Goal: Transaction & Acquisition: Purchase product/service

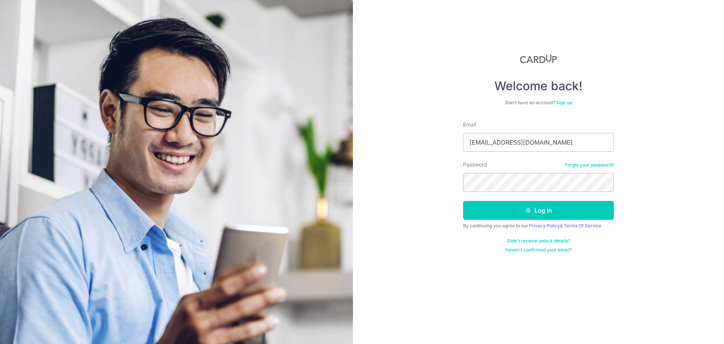
type input "[EMAIL_ADDRESS][DOMAIN_NAME]"
click at [463, 201] on button "Log in" at bounding box center [538, 210] width 151 height 19
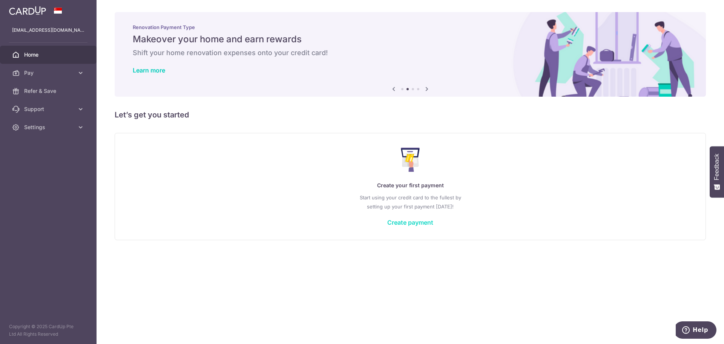
click at [403, 220] on link "Create payment" at bounding box center [410, 222] width 46 height 8
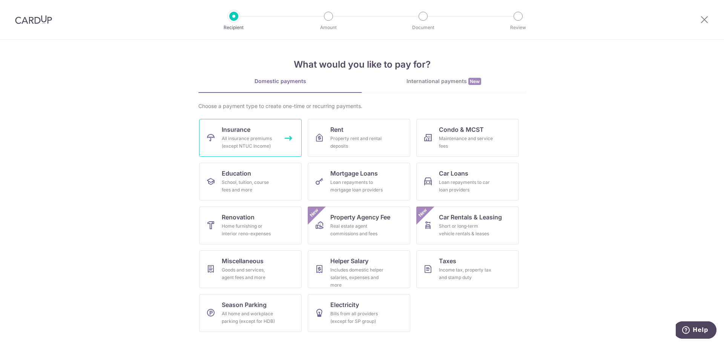
click at [258, 136] on div "All insurance premiums (except NTUC Income)" at bounding box center [249, 142] width 54 height 15
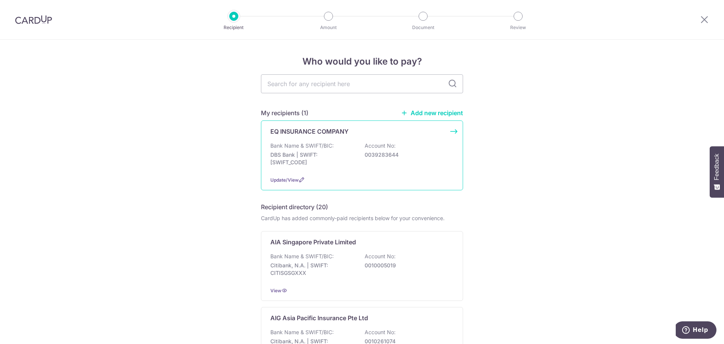
click at [335, 158] on p "DBS Bank | SWIFT: DBSSSGSGXXX" at bounding box center [312, 158] width 84 height 15
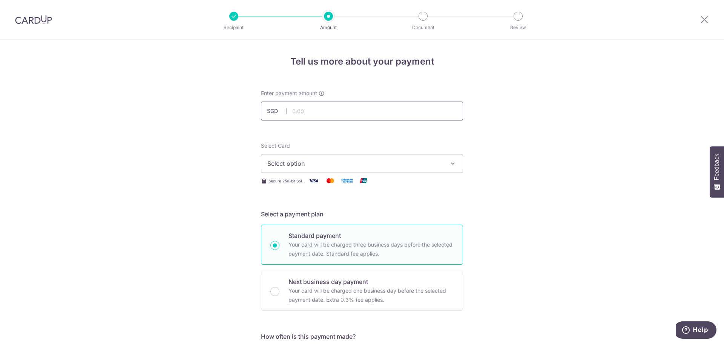
click at [321, 112] on input "text" at bounding box center [362, 110] width 202 height 19
type input "1,015.90"
click at [373, 156] on button "Select option" at bounding box center [362, 163] width 202 height 19
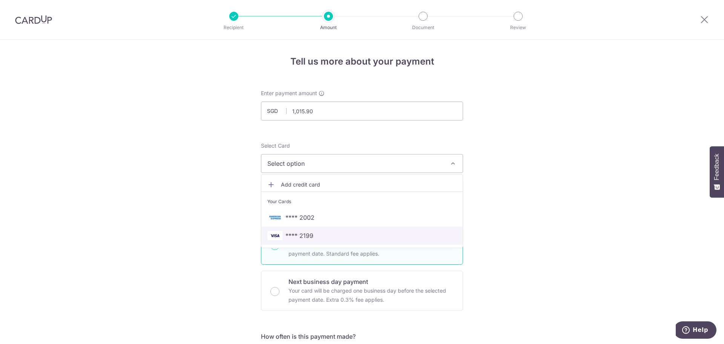
click at [322, 233] on span "**** 2199" at bounding box center [361, 235] width 189 height 9
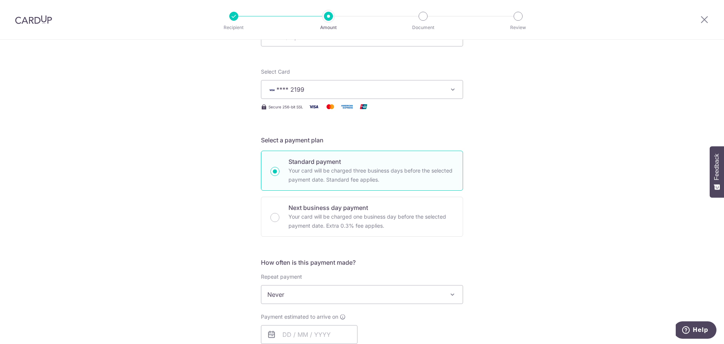
scroll to position [75, 0]
click at [346, 221] on p "Your card will be charged one business day before the selected payment date. Ex…" at bounding box center [371, 219] width 165 height 18
click at [279, 220] on input "Next business day payment Your card will be charged one business day before the…" at bounding box center [274, 215] width 9 height 9
radio input "false"
radio input "true"
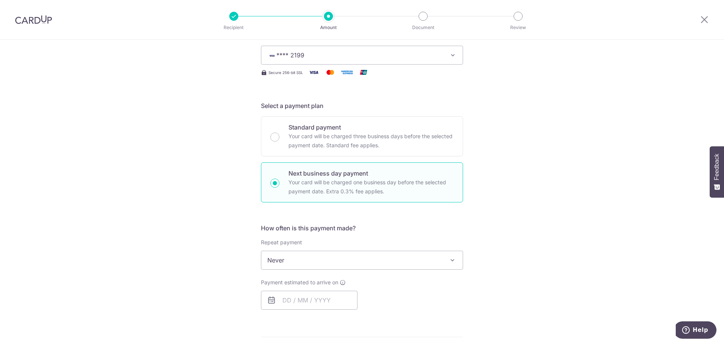
scroll to position [151, 0]
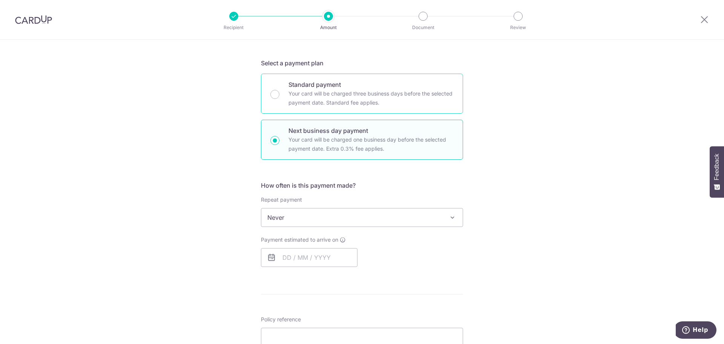
click at [326, 91] on p "Your card will be charged three business days before the selected payment date.…" at bounding box center [371, 98] width 165 height 18
click at [279, 91] on input "Standard payment Your card will be charged three business days before the selec…" at bounding box center [274, 94] width 9 height 9
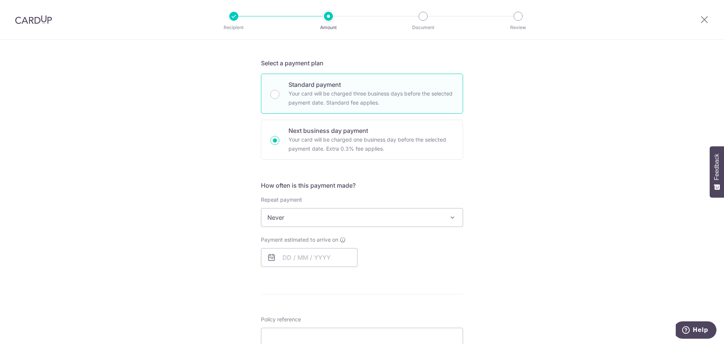
radio input "true"
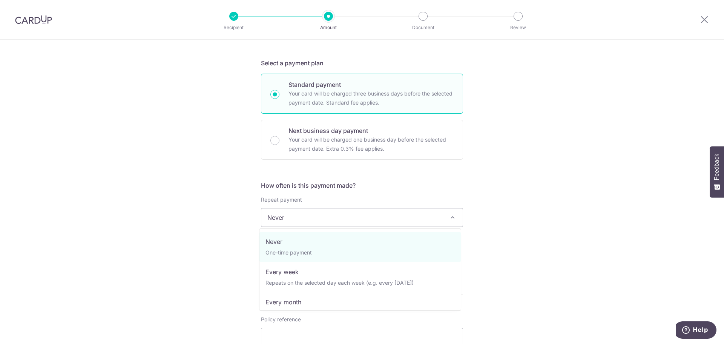
click at [338, 220] on span "Never" at bounding box center [361, 217] width 201 height 18
click at [336, 206] on div "Repeat payment Never Every week Every month Every quarter Every half a year Eve…" at bounding box center [362, 211] width 202 height 31
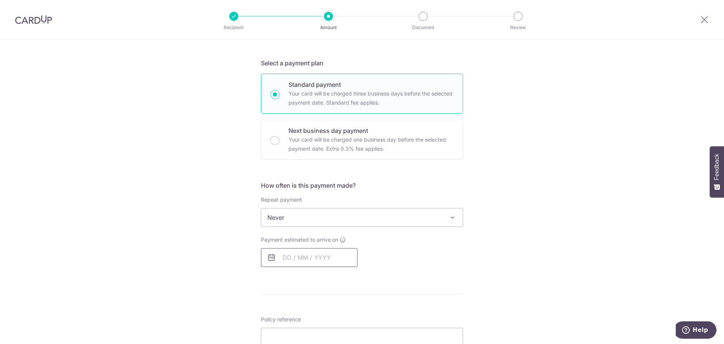
click at [300, 259] on input "text" at bounding box center [309, 257] width 97 height 19
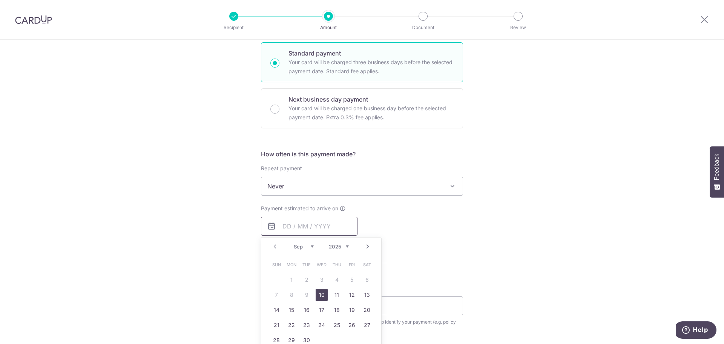
scroll to position [226, 0]
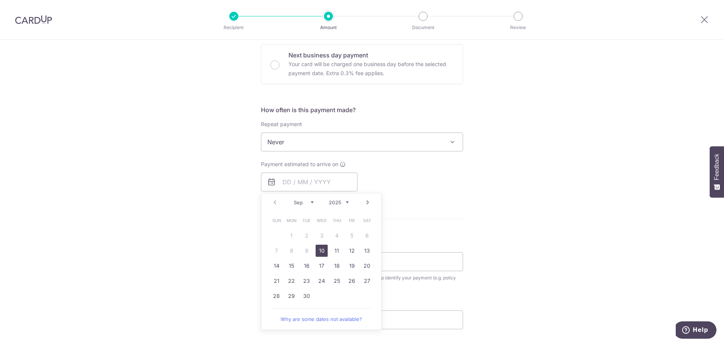
click at [322, 249] on link "10" at bounding box center [322, 250] width 12 height 12
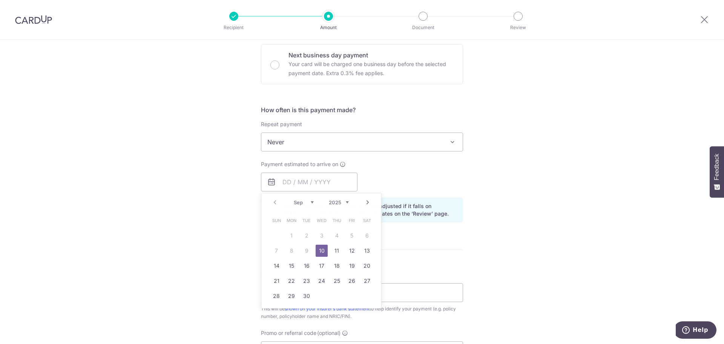
type input "[DATE]"
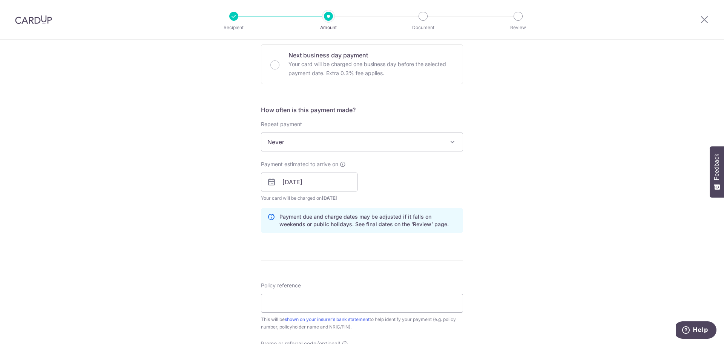
click at [394, 178] on div "Payment estimated to arrive on 10/09/2025 Prev Next Sep Oct Nov Dec 2025 2026 2…" at bounding box center [361, 180] width 211 height 41
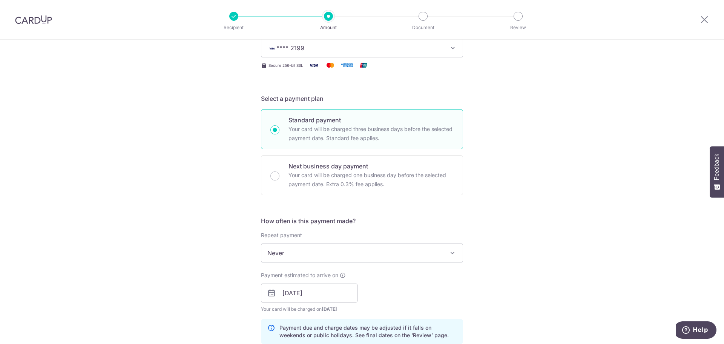
scroll to position [113, 0]
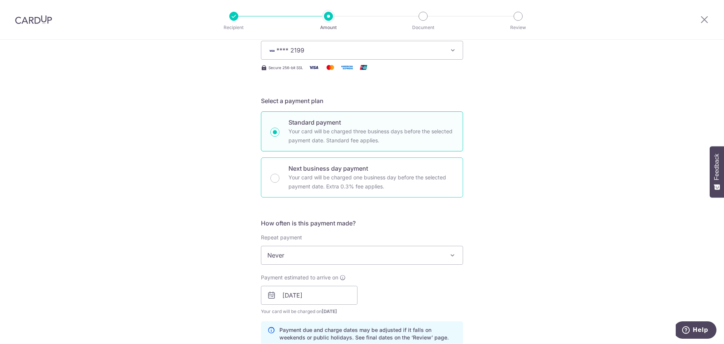
click at [306, 172] on p "Next business day payment" at bounding box center [371, 168] width 165 height 9
click at [279, 174] on input "Next business day payment Your card will be charged one business day before the…" at bounding box center [274, 178] width 9 height 9
radio input "false"
radio input "true"
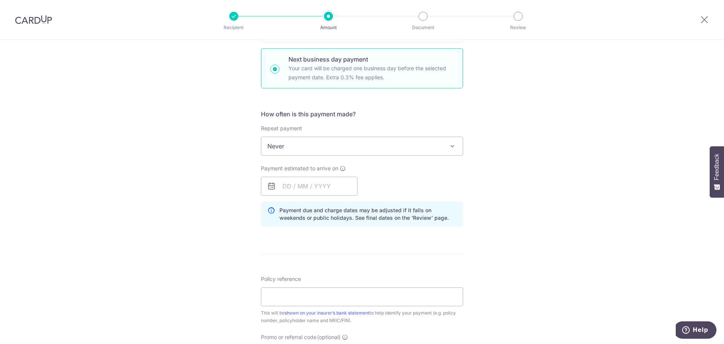
scroll to position [226, 0]
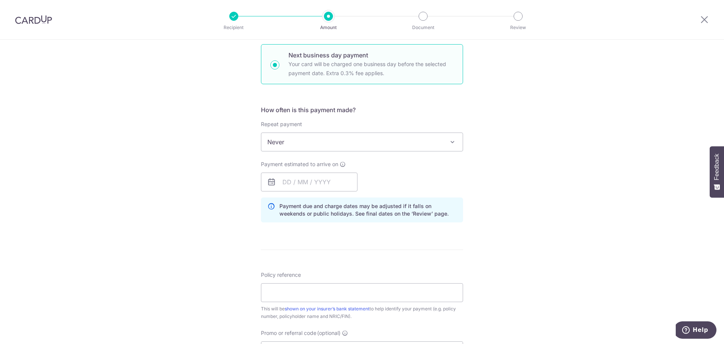
click at [322, 170] on div "Payment estimated to arrive on Prev Next Sep Oct Nov Dec 2025 2026 2027 2028 20…" at bounding box center [309, 175] width 97 height 31
click at [318, 182] on input "text" at bounding box center [309, 181] width 97 height 19
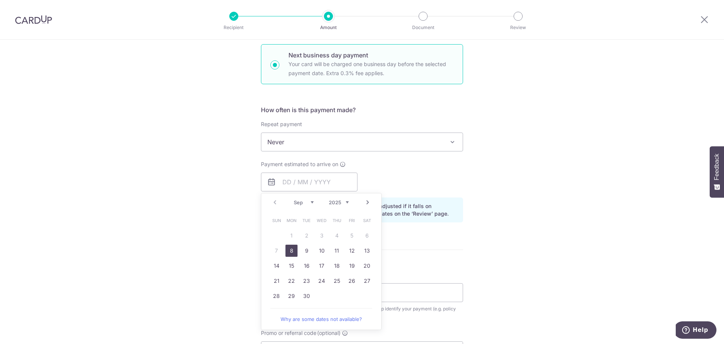
click at [288, 254] on link "8" at bounding box center [292, 250] width 12 height 12
type input "08/09/2025"
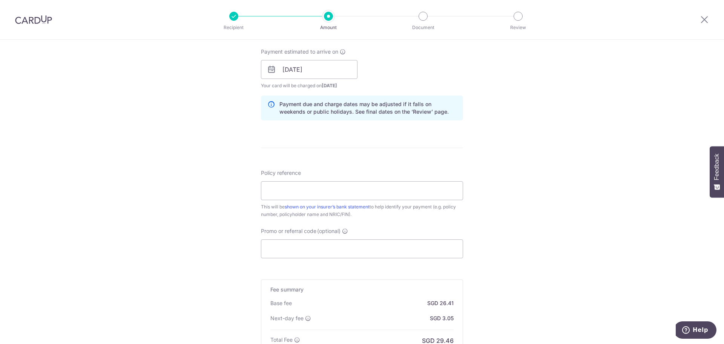
scroll to position [339, 0]
click at [347, 183] on input "Policy reference" at bounding box center [362, 189] width 202 height 19
type input "ANG MING JUN"
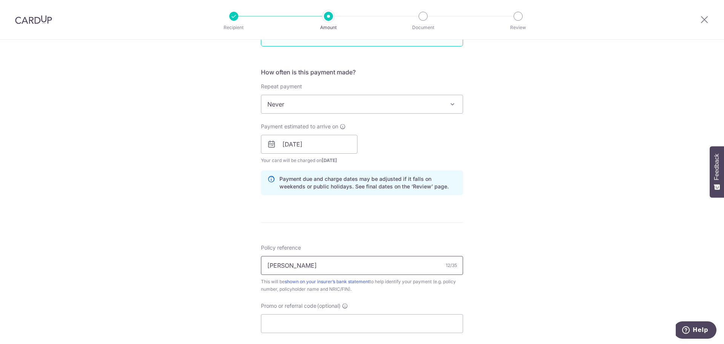
scroll to position [446, 0]
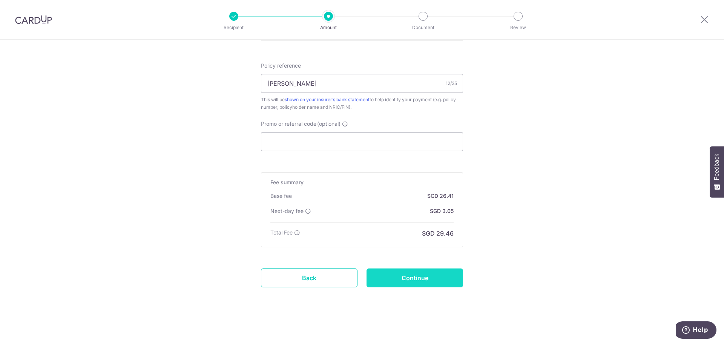
click at [402, 277] on input "Continue" at bounding box center [415, 277] width 97 height 19
type input "Create Schedule"
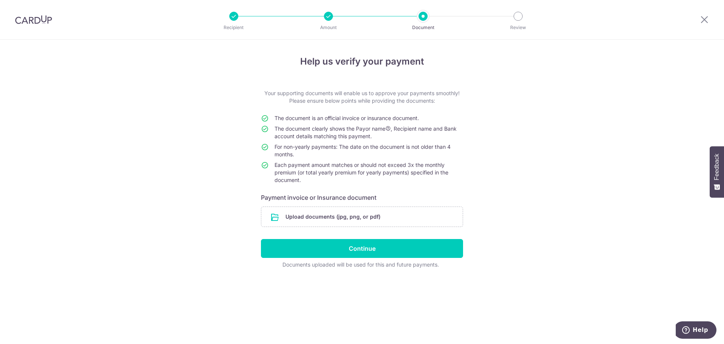
click at [327, 18] on div at bounding box center [328, 16] width 9 height 9
click at [705, 22] on icon at bounding box center [704, 19] width 9 height 9
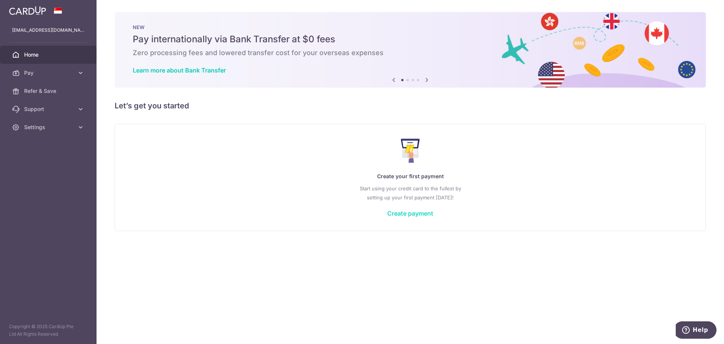
click at [419, 216] on link "Create payment" at bounding box center [410, 213] width 46 height 8
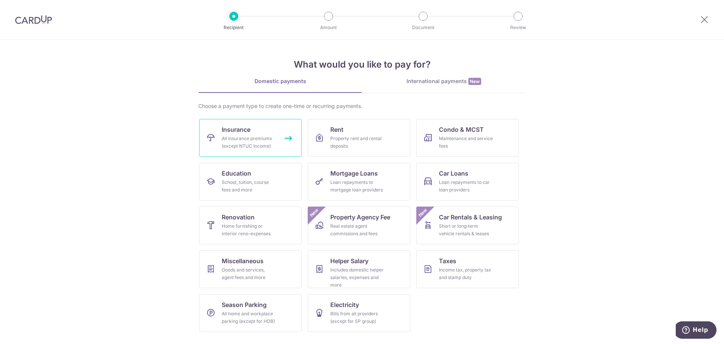
click at [241, 138] on div "All insurance premiums (except NTUC Income)" at bounding box center [249, 142] width 54 height 15
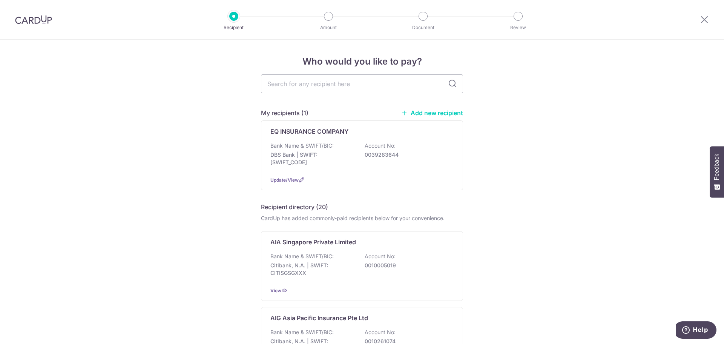
click at [338, 174] on div "EQ INSURANCE COMPANY Bank Name & SWIFT/BIC: DBS Bank | SWIFT: [SWIFT_CODE] Acco…" at bounding box center [362, 155] width 202 height 70
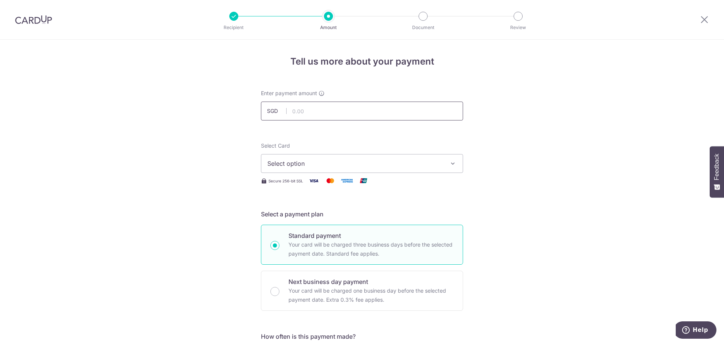
drag, startPoint x: 338, startPoint y: 117, endPoint x: 342, endPoint y: 111, distance: 6.3
click at [339, 116] on input "text" at bounding box center [362, 110] width 202 height 19
type input "1,015.90"
click at [297, 167] on span "Select option" at bounding box center [355, 163] width 176 height 9
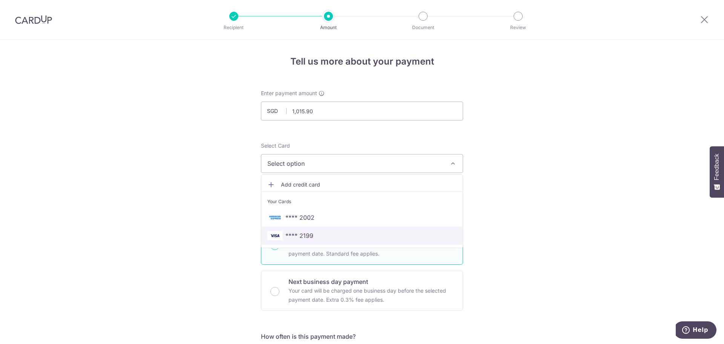
click at [299, 236] on span "**** 2199" at bounding box center [300, 235] width 28 height 9
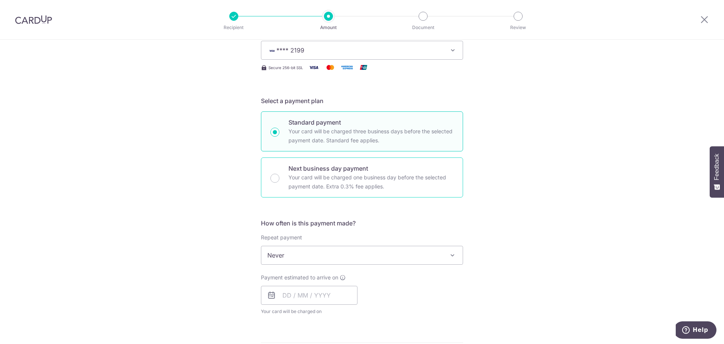
click at [296, 177] on p "Your card will be charged one business day before the selected payment date. Ex…" at bounding box center [371, 182] width 165 height 18
click at [279, 177] on input "Next business day payment Your card will be charged one business day before the…" at bounding box center [274, 178] width 9 height 9
radio input "false"
radio input "true"
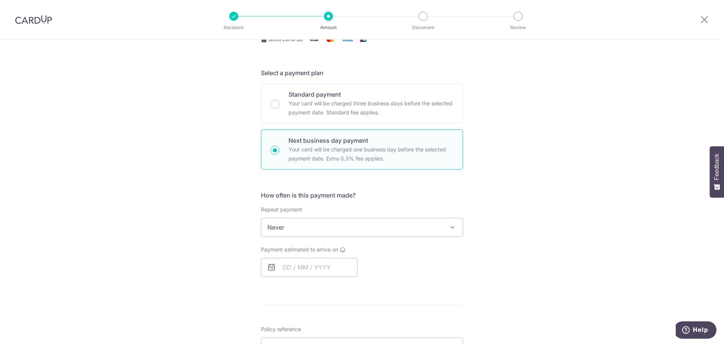
scroll to position [189, 0]
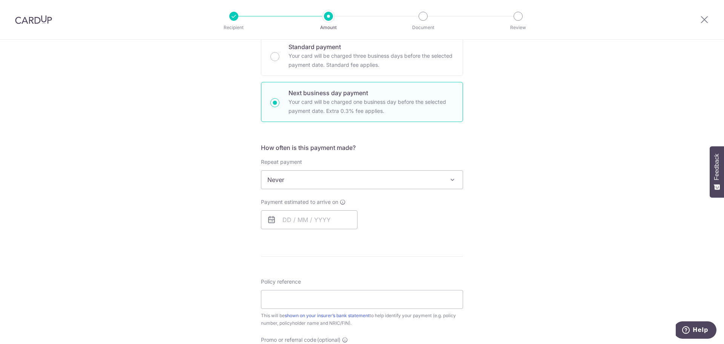
click at [296, 177] on span "Never" at bounding box center [361, 179] width 201 height 18
click at [219, 230] on div "Tell us more about your payment Enter payment amount SGD 1,015.90 1015.90 Selec…" at bounding box center [362, 205] width 724 height 708
click at [289, 228] on input "text" at bounding box center [309, 219] width 97 height 19
click at [291, 285] on link "8" at bounding box center [292, 288] width 12 height 12
type input "08/09/2025"
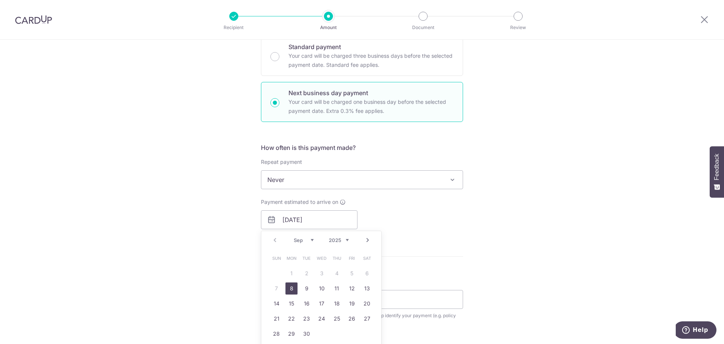
click at [221, 252] on div "Tell us more about your payment Enter payment amount SGD 1,015.90 1015.90 Selec…" at bounding box center [362, 205] width 724 height 708
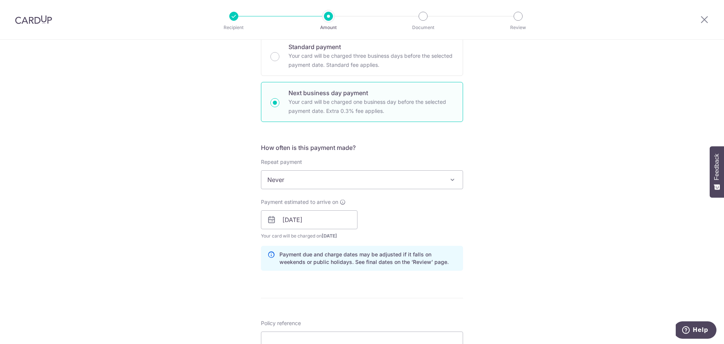
scroll to position [302, 0]
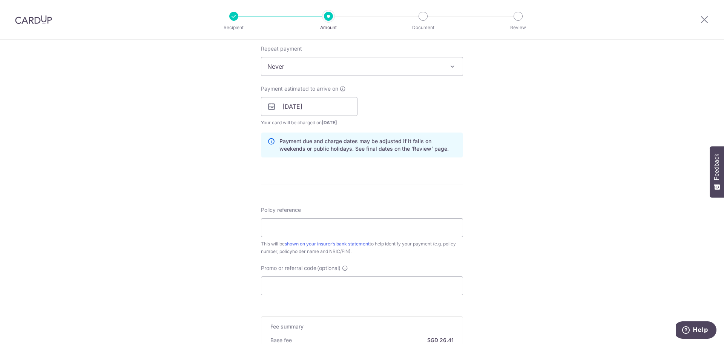
click at [298, 214] on div "Policy reference This will be shown on your insurer’s bank statement to help id…" at bounding box center [362, 230] width 202 height 49
click at [296, 228] on input "Policy reference" at bounding box center [362, 227] width 202 height 19
type input "ANG MING JUN"
click at [285, 287] on input "Promo or referral code (optional)" at bounding box center [362, 285] width 202 height 19
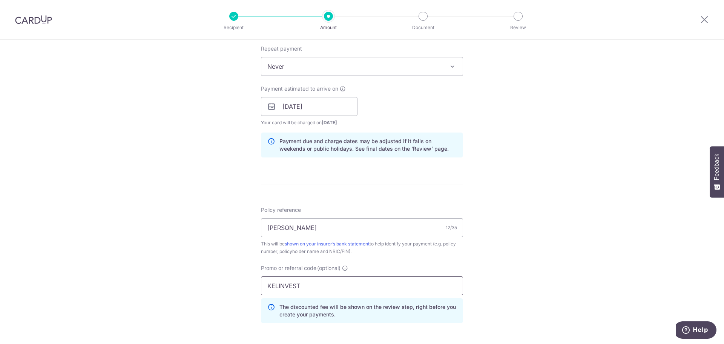
type input "KELINVEST"
click at [227, 260] on div "Tell us more about your payment Enter payment amount SGD 1,015.90 1015.90 Selec…" at bounding box center [362, 130] width 724 height 784
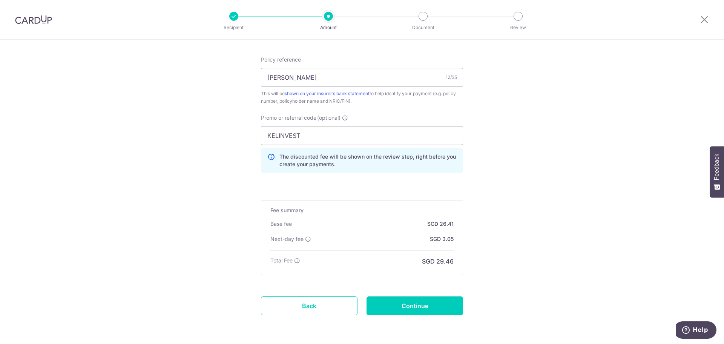
scroll to position [453, 0]
click at [390, 308] on input "Continue" at bounding box center [415, 304] width 97 height 19
type input "Create Schedule"
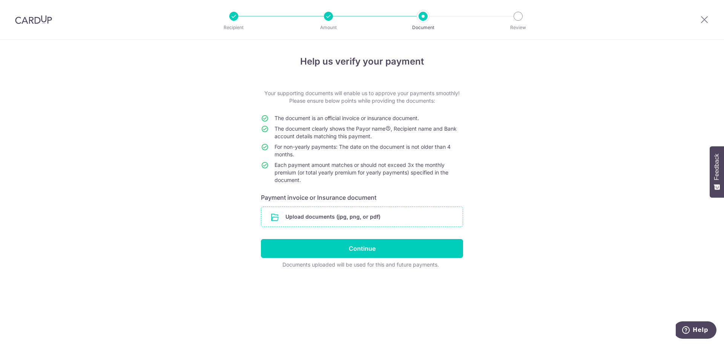
click at [367, 223] on input "file" at bounding box center [361, 217] width 201 height 20
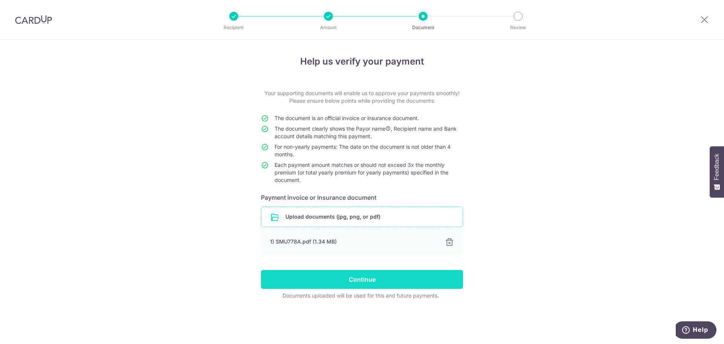
click at [352, 283] on input "Continue" at bounding box center [362, 279] width 202 height 19
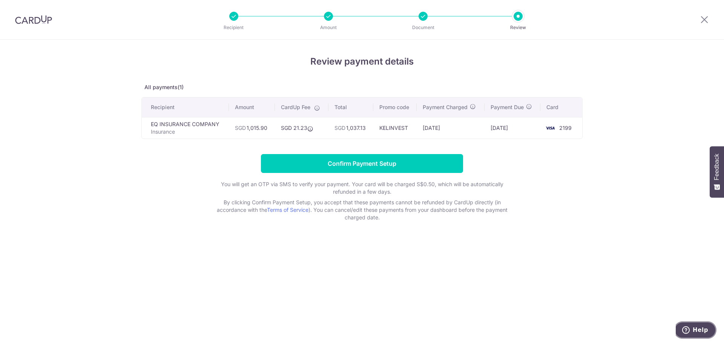
click at [689, 327] on icon "Help" at bounding box center [686, 330] width 8 height 8
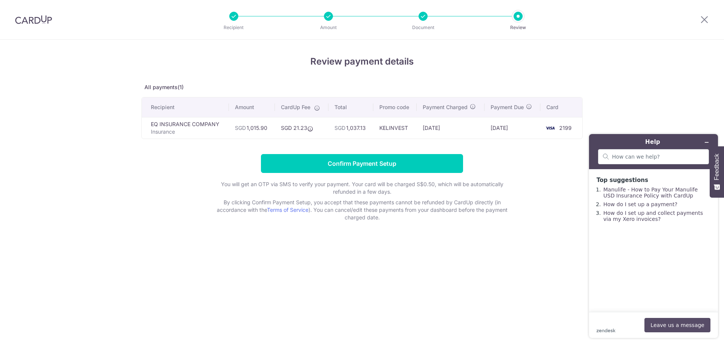
click at [670, 327] on button "Leave us a message" at bounding box center [678, 325] width 66 height 14
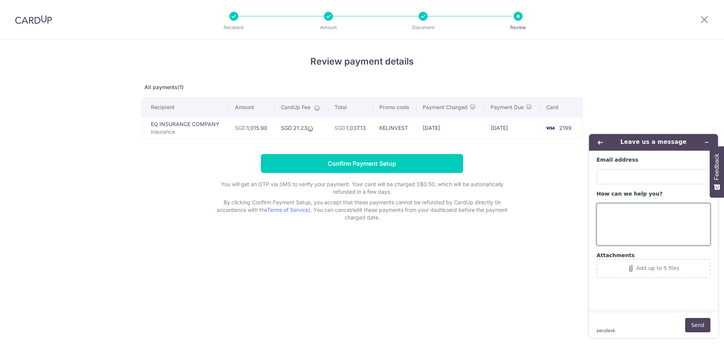
click at [639, 213] on textarea "How can we help you?" at bounding box center [654, 224] width 114 height 42
click at [613, 179] on input "Email address" at bounding box center [654, 176] width 114 height 15
type input "mj.ang@live.com"
click at [619, 219] on textarea "How can we help you?" at bounding box center [654, 224] width 114 height 42
type textarea "Hi, i am using promo code KELINVEST for the first transaction. however i still …"
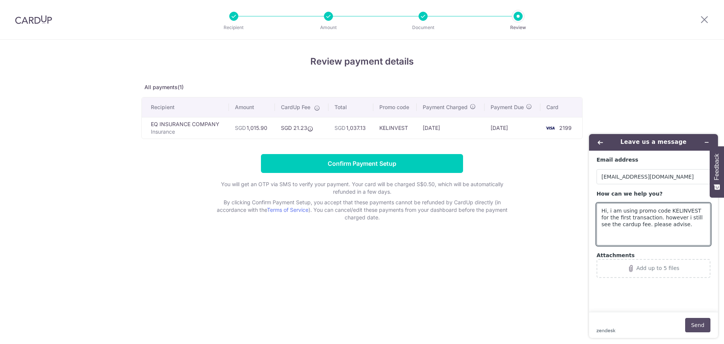
click at [697, 320] on button "Send" at bounding box center [697, 325] width 25 height 14
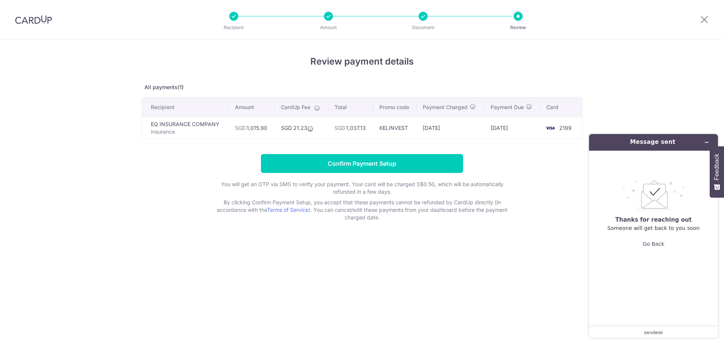
click at [703, 15] on div at bounding box center [704, 19] width 39 height 39
click at [706, 19] on icon at bounding box center [704, 19] width 9 height 9
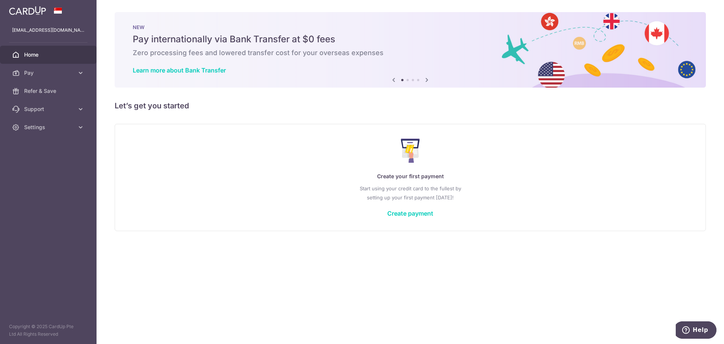
click at [413, 217] on div "Create your first payment Start using your credit card to the fullest by settin…" at bounding box center [410, 176] width 573 height 89
click at [413, 213] on link "Create payment" at bounding box center [410, 213] width 46 height 8
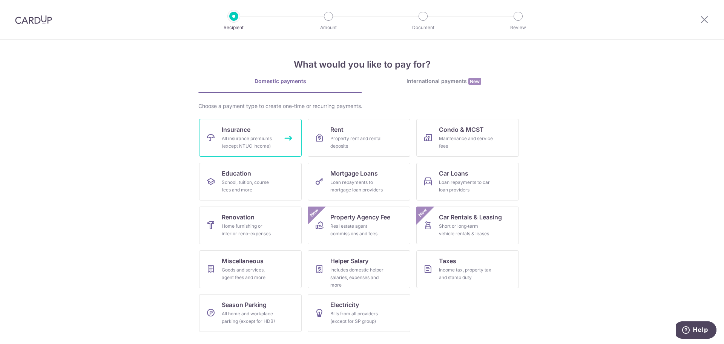
click at [252, 142] on div "All insurance premiums (except NTUC Income)" at bounding box center [249, 142] width 54 height 15
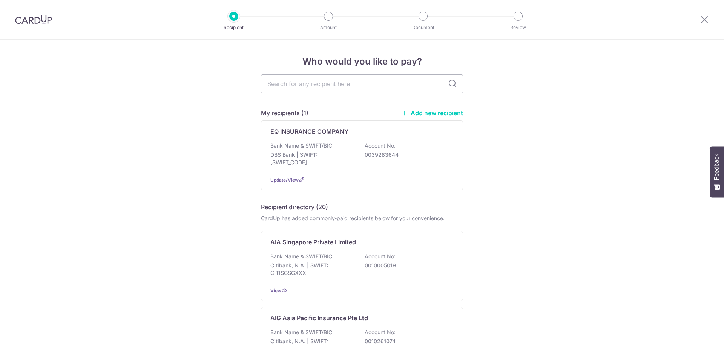
click at [333, 134] on p "EQ INSURANCE COMPANY" at bounding box center [309, 131] width 78 height 9
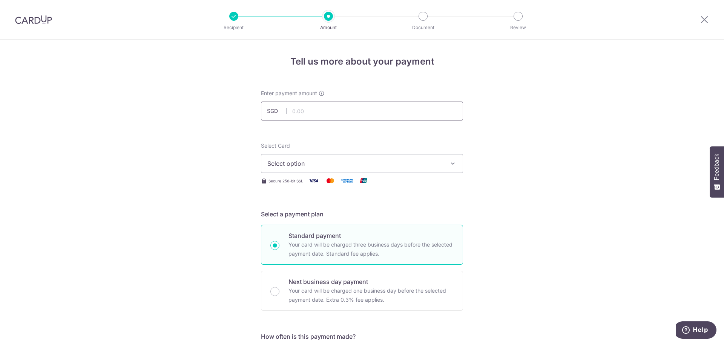
click at [324, 117] on input "text" at bounding box center [362, 110] width 202 height 19
type input "1,015.90"
click at [303, 163] on span "Select option" at bounding box center [355, 163] width 176 height 9
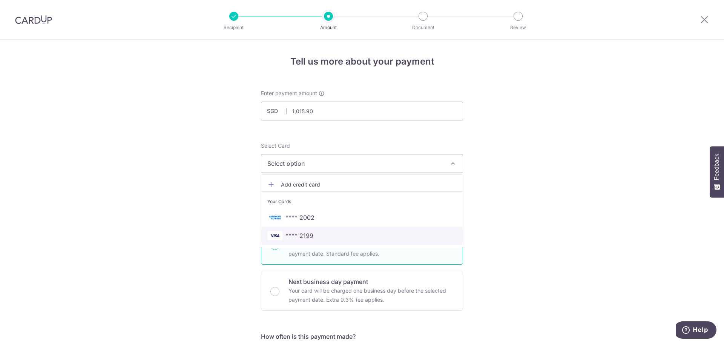
click at [297, 232] on span "**** 2199" at bounding box center [300, 235] width 28 height 9
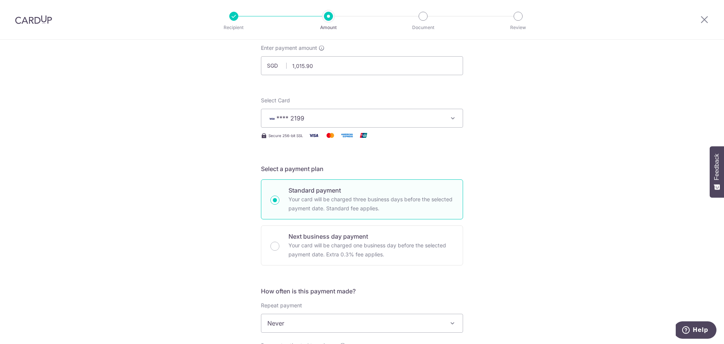
scroll to position [113, 0]
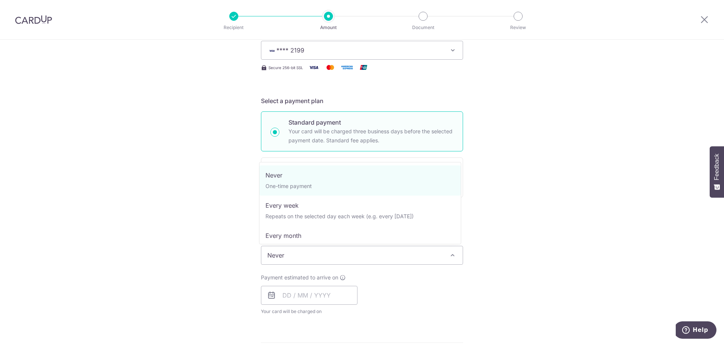
click at [297, 262] on span "Never" at bounding box center [361, 255] width 201 height 18
click at [290, 297] on input "text" at bounding box center [309, 295] width 97 height 19
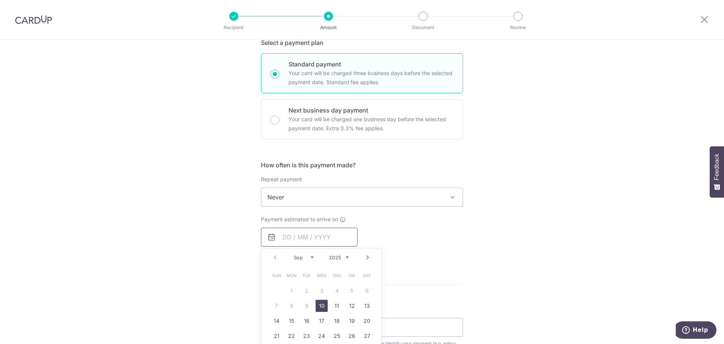
scroll to position [189, 0]
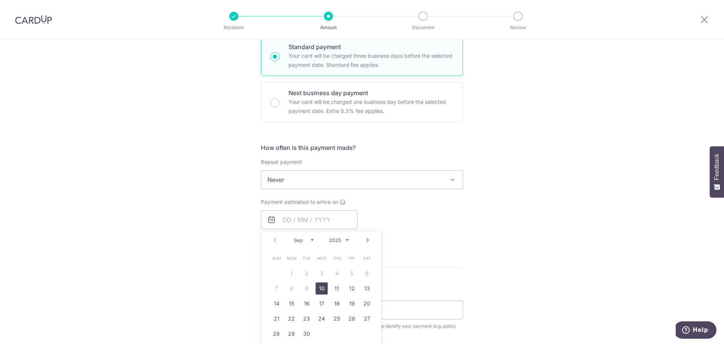
click at [316, 286] on link "10" at bounding box center [322, 288] width 12 height 12
type input "[DATE]"
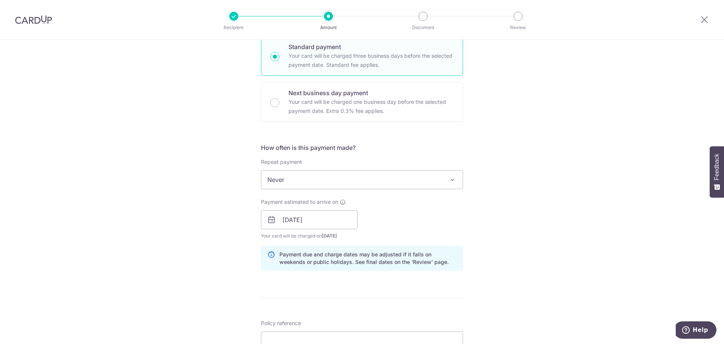
scroll to position [302, 0]
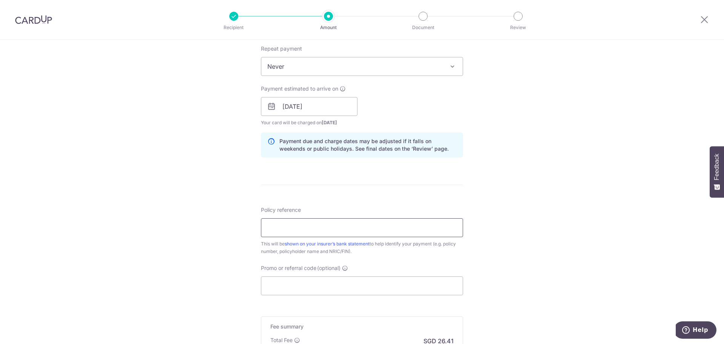
click at [295, 219] on input "Policy reference" at bounding box center [362, 227] width 202 height 19
type input "ANG MING JUN"
click at [290, 281] on input "Promo or referral code (optional)" at bounding box center [362, 285] width 202 height 19
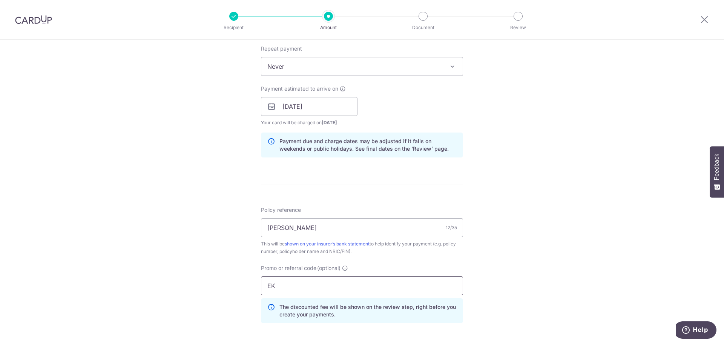
type input "E"
type input "KELINVEST"
click at [224, 264] on div "Tell us more about your payment Enter payment amount SGD 1,015.90 1015.90 Selec…" at bounding box center [362, 111] width 724 height 747
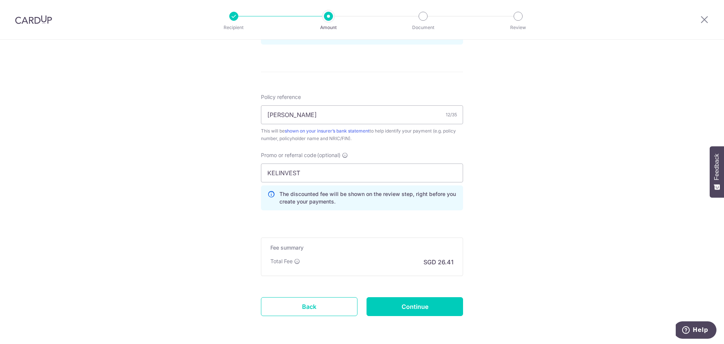
scroll to position [415, 0]
click at [400, 307] on input "Continue" at bounding box center [415, 305] width 97 height 19
type input "Create Schedule"
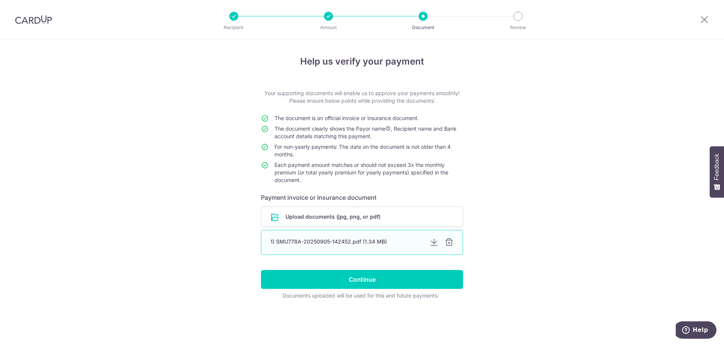
click at [340, 243] on div "1) SMU778A-20250905-142452.pdf (1.34 MB)" at bounding box center [346, 242] width 153 height 8
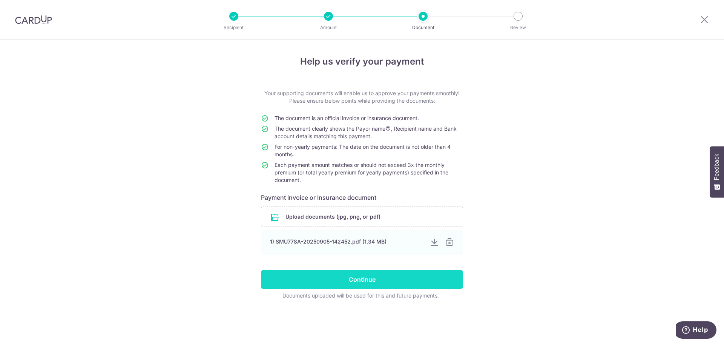
click at [351, 282] on input "Continue" at bounding box center [362, 279] width 202 height 19
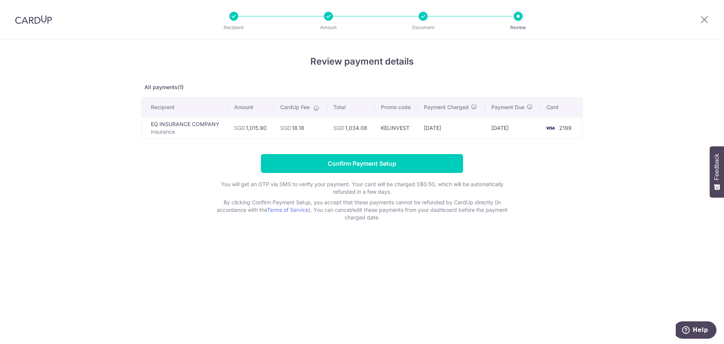
drag, startPoint x: 338, startPoint y: 127, endPoint x: 367, endPoint y: 127, distance: 29.4
click at [367, 127] on td "SGD 1,034.08" at bounding box center [351, 127] width 48 height 21
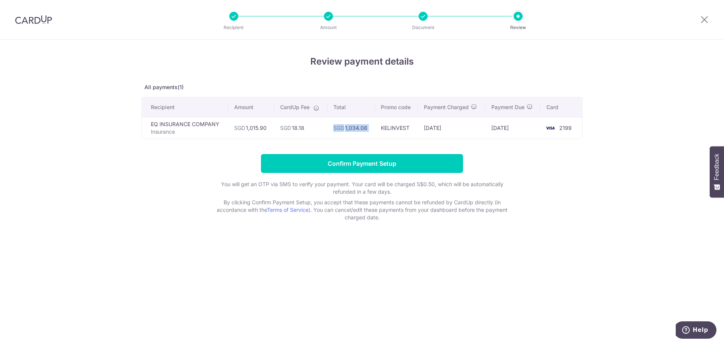
click at [367, 127] on td "SGD 1,034.08" at bounding box center [351, 127] width 48 height 21
click at [372, 127] on td "SGD 1,034.08" at bounding box center [351, 127] width 48 height 21
